Goal: Transaction & Acquisition: Download file/media

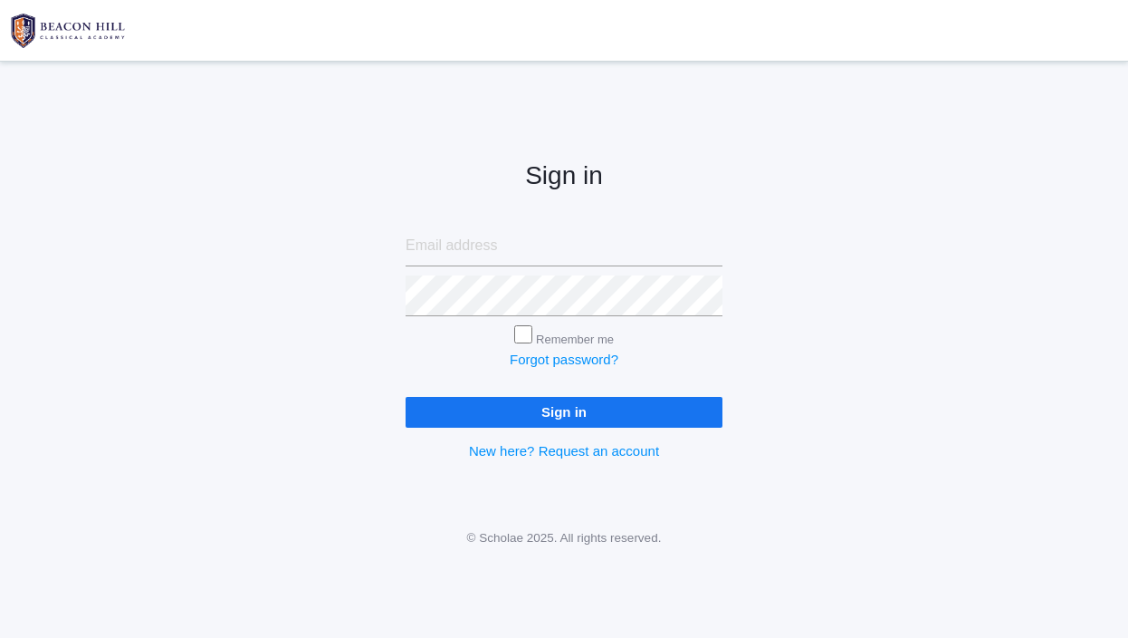
type input "sarajdreher@gmail.com"
click at [524, 332] on input "Remember me" at bounding box center [523, 334] width 18 height 18
checkbox input "true"
click at [526, 410] on input "Sign in" at bounding box center [564, 412] width 317 height 30
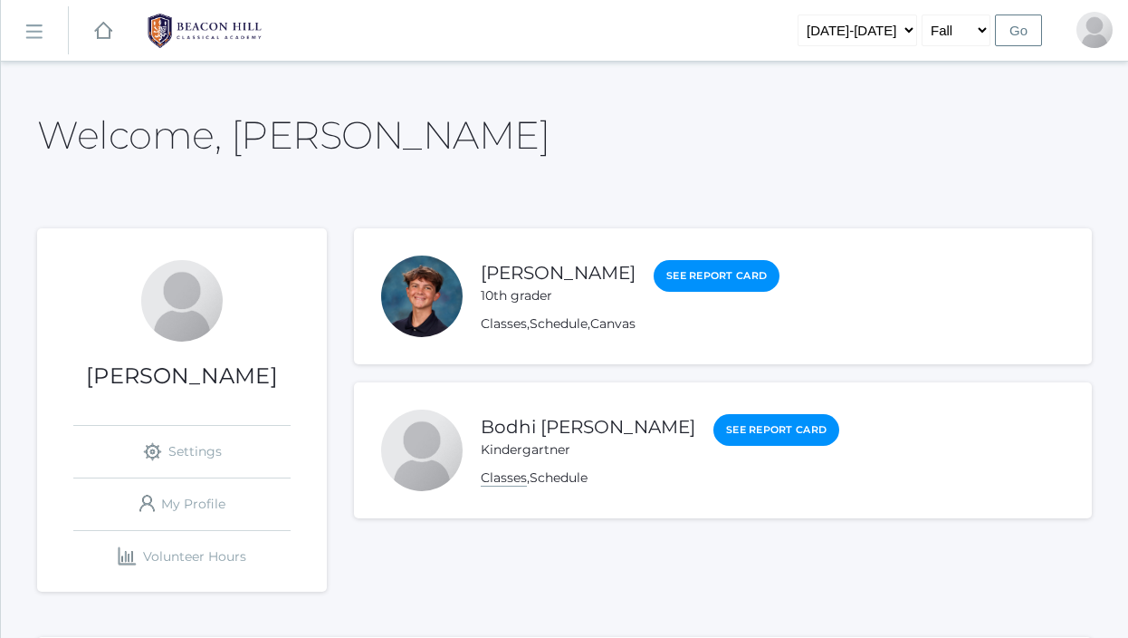
click at [507, 485] on link "Classes" at bounding box center [504, 477] width 46 height 17
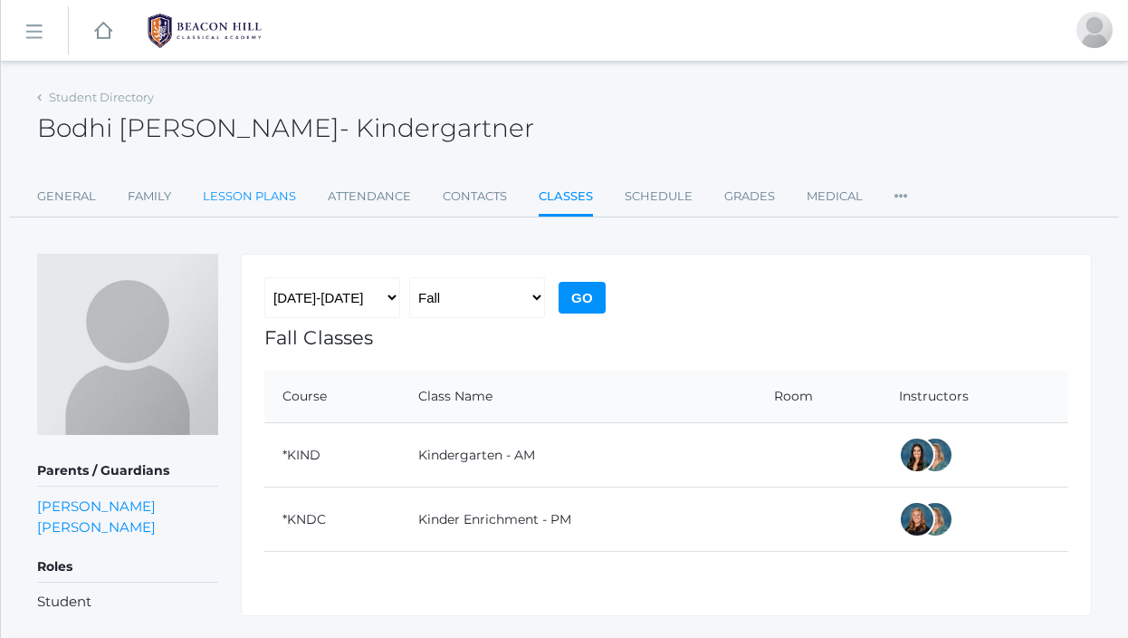
click at [246, 197] on link "Lesson Plans" at bounding box center [249, 196] width 93 height 36
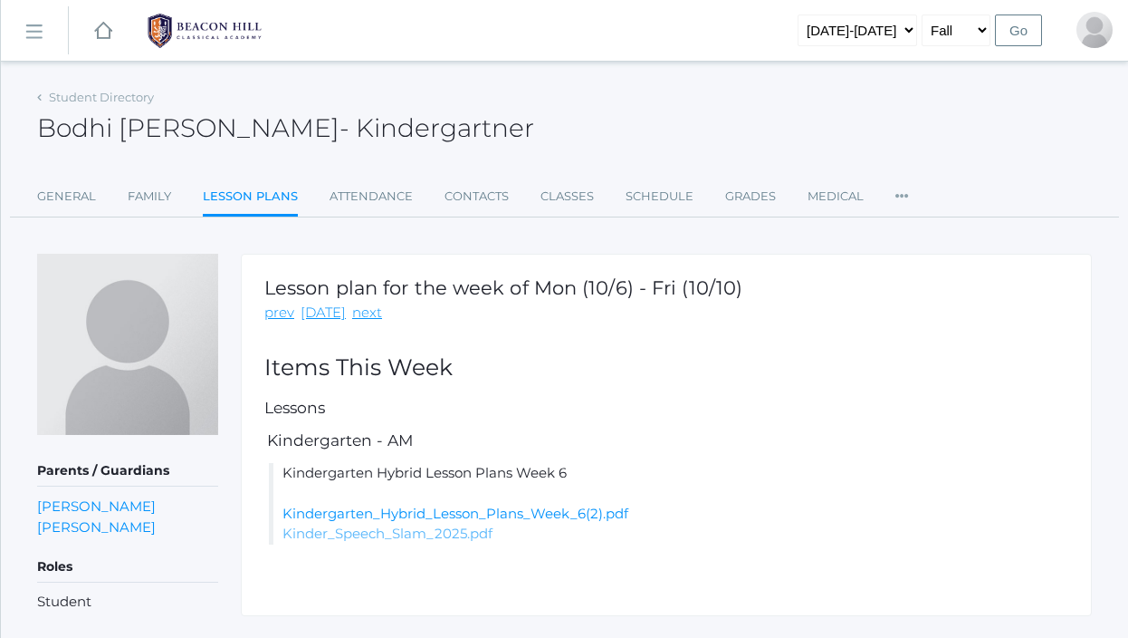
click at [466, 525] on link "Kinder_Speech_Slam_2025.pdf" at bounding box center [388, 532] width 210 height 17
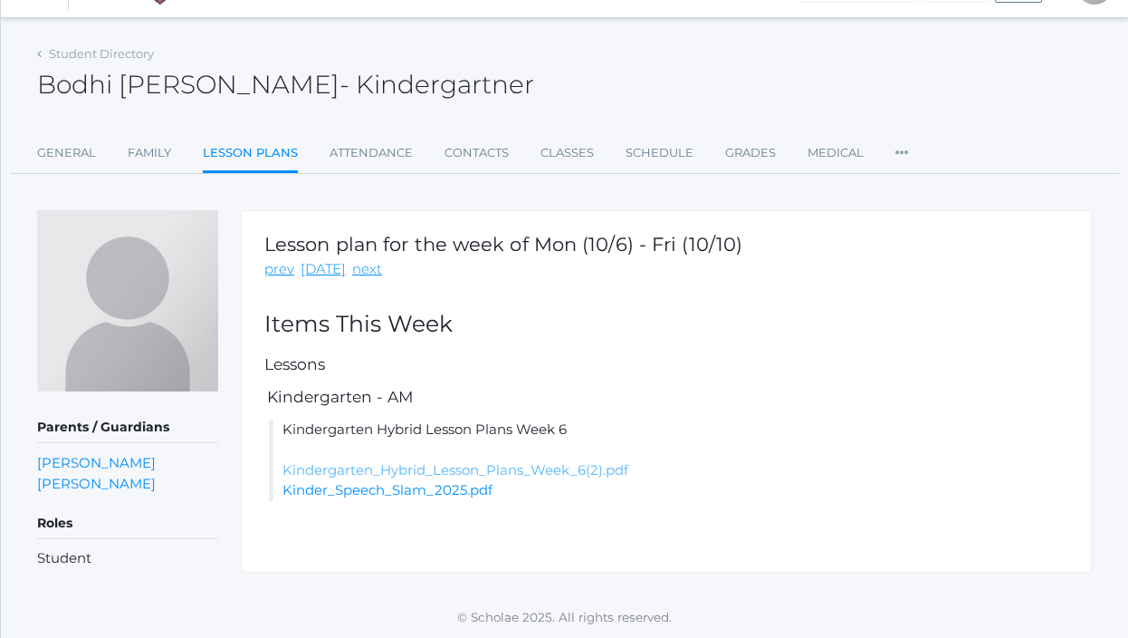
click at [534, 471] on link "Kindergarten_Hybrid_Lesson_Plans_Week_6(2).pdf" at bounding box center [456, 469] width 346 height 17
